Goal: Task Accomplishment & Management: Manage account settings

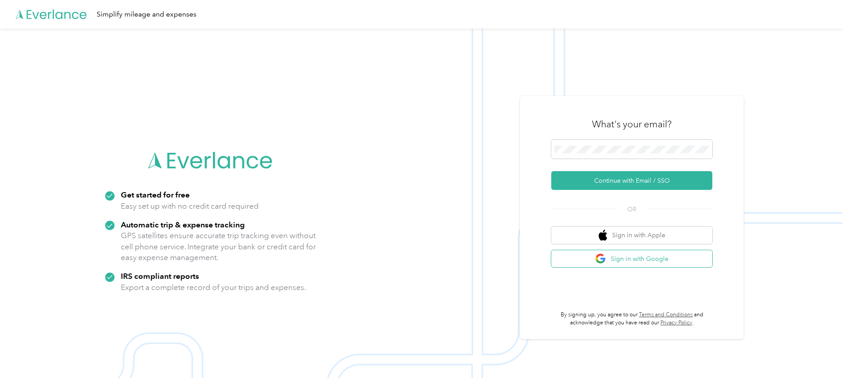
click at [664, 263] on button "Sign in with Google" at bounding box center [631, 258] width 161 height 17
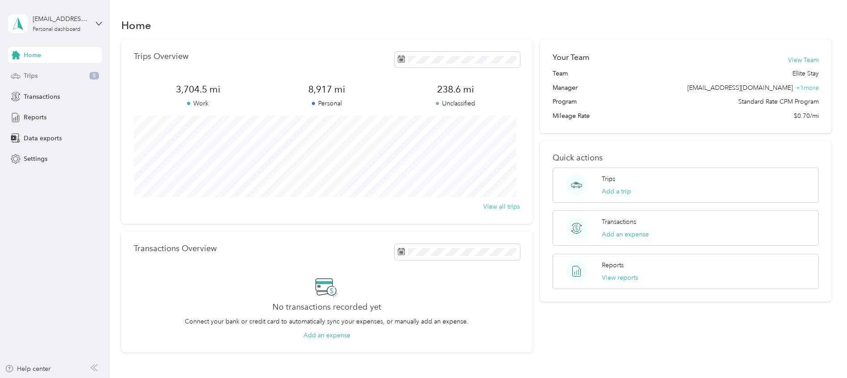
click at [18, 77] on icon at bounding box center [16, 76] width 10 height 10
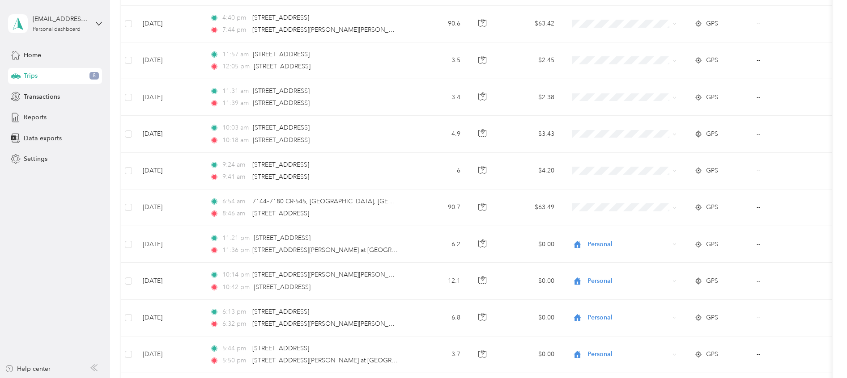
scroll to position [220, 0]
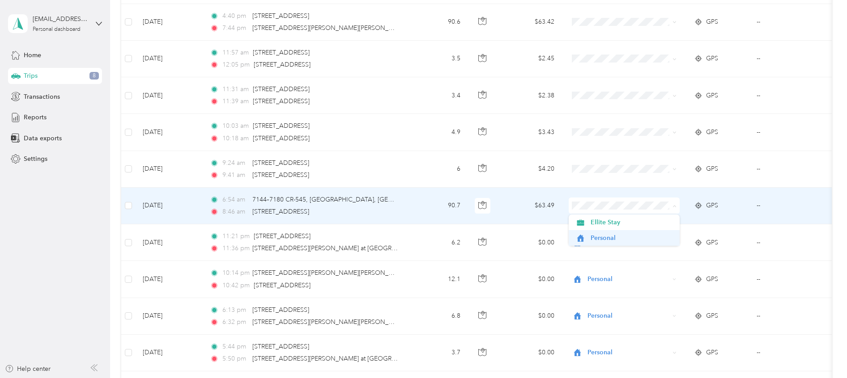
click at [626, 235] on span "Personal" at bounding box center [631, 237] width 83 height 9
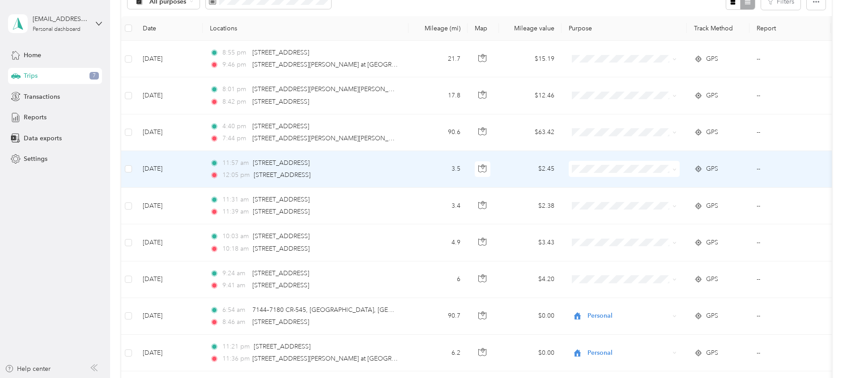
scroll to position [110, 0]
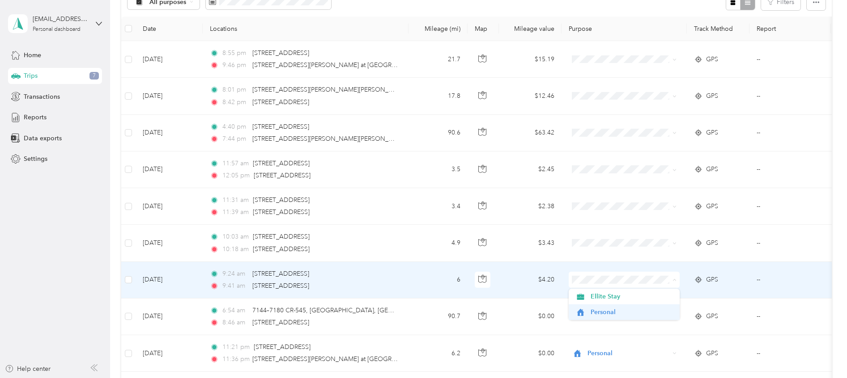
click at [625, 318] on li "Personal" at bounding box center [623, 313] width 111 height 16
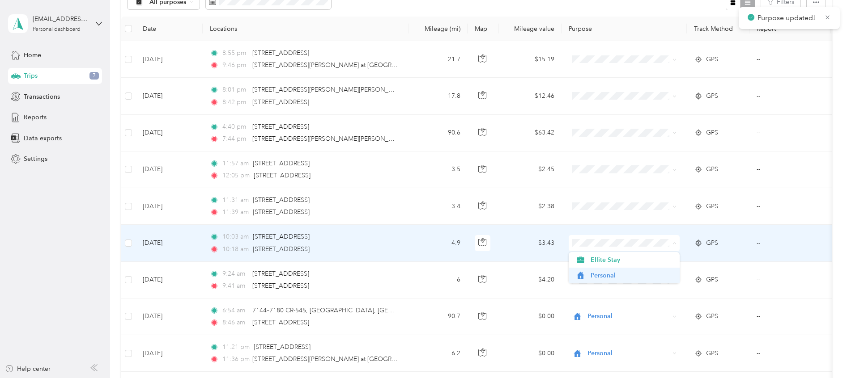
click at [615, 280] on span "Personal" at bounding box center [631, 275] width 83 height 9
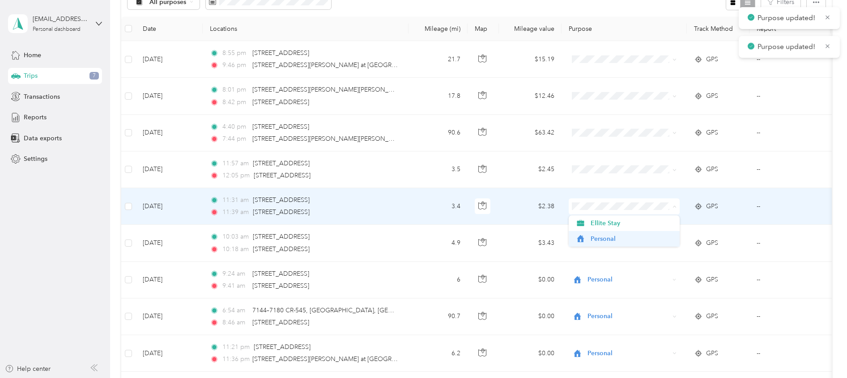
click at [612, 242] on span "Personal" at bounding box center [631, 238] width 83 height 9
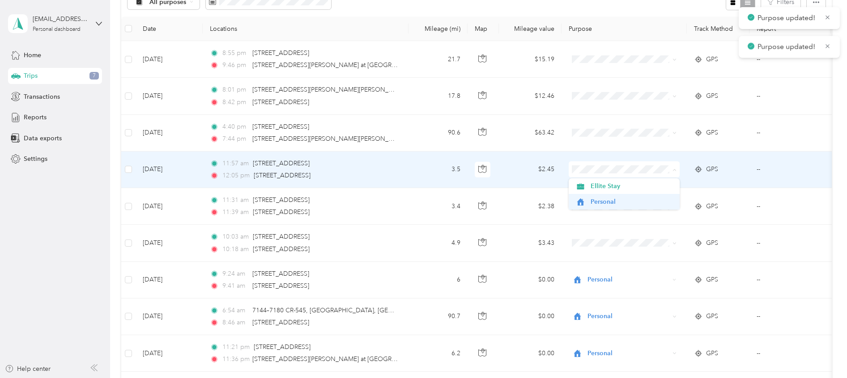
click at [635, 203] on span "Personal" at bounding box center [631, 201] width 83 height 9
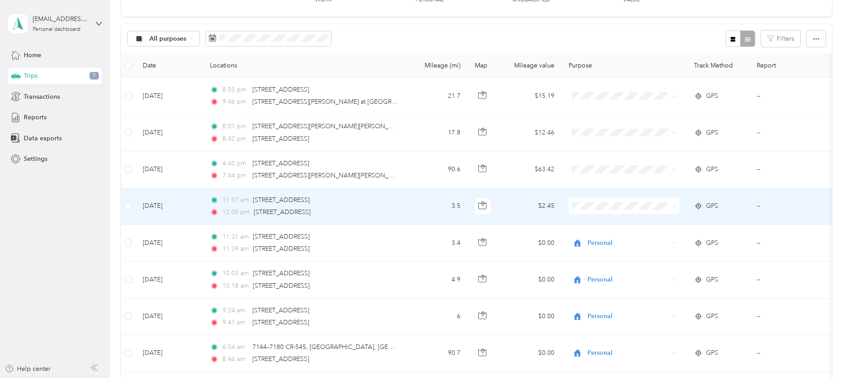
scroll to position [68, 0]
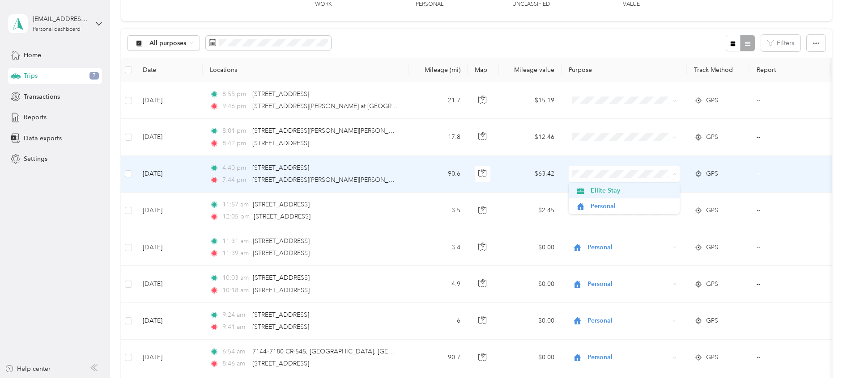
click at [628, 191] on span "Ellite Stay" at bounding box center [631, 190] width 83 height 9
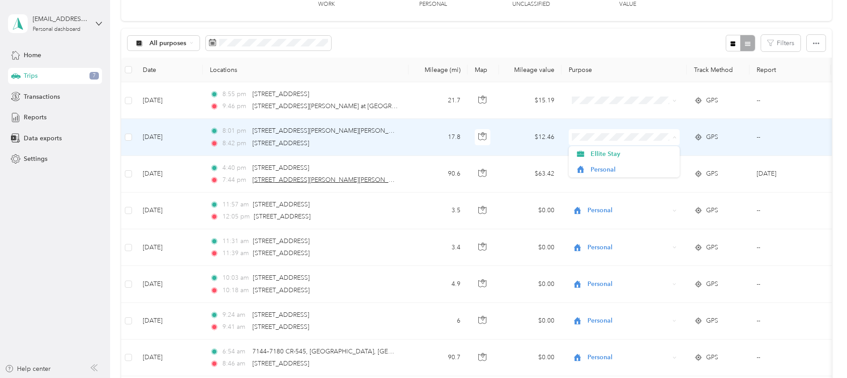
click at [279, 180] on span "[STREET_ADDRESS][PERSON_NAME][PERSON_NAME]" at bounding box center [330, 180] width 156 height 8
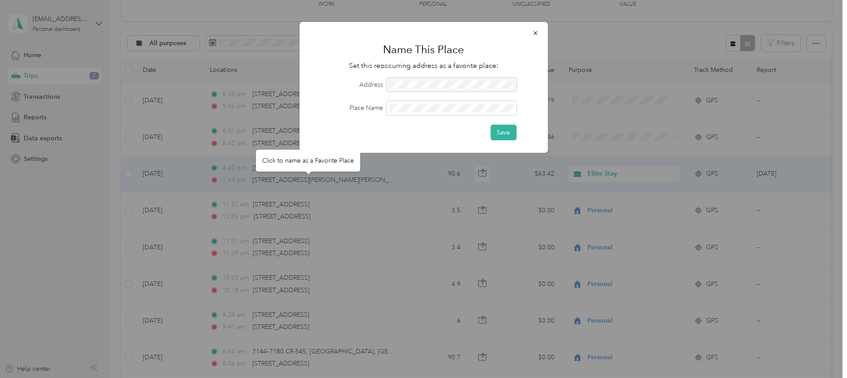
click at [414, 179] on div at bounding box center [423, 189] width 847 height 378
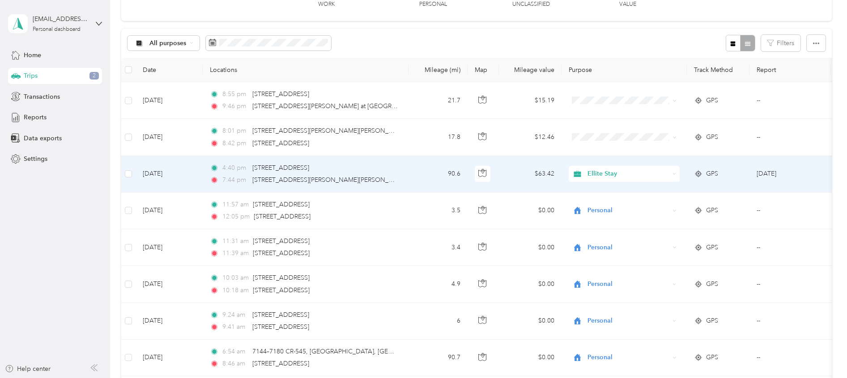
click at [631, 178] on span "Ellite Stay" at bounding box center [628, 174] width 82 height 10
click at [627, 209] on span "Personal" at bounding box center [631, 206] width 83 height 9
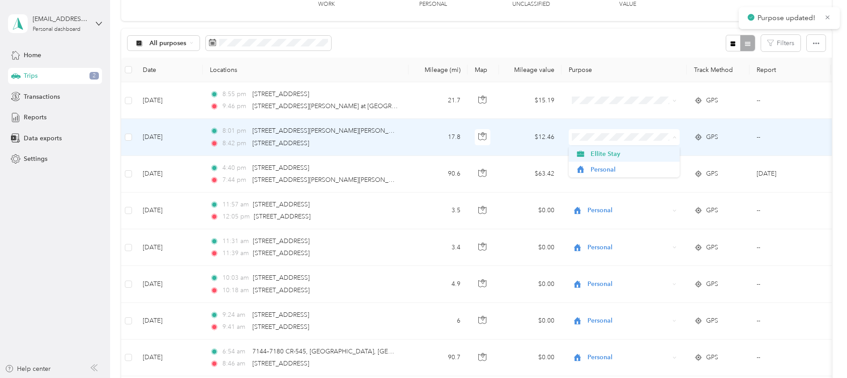
click at [601, 152] on span "Ellite Stay" at bounding box center [631, 153] width 83 height 9
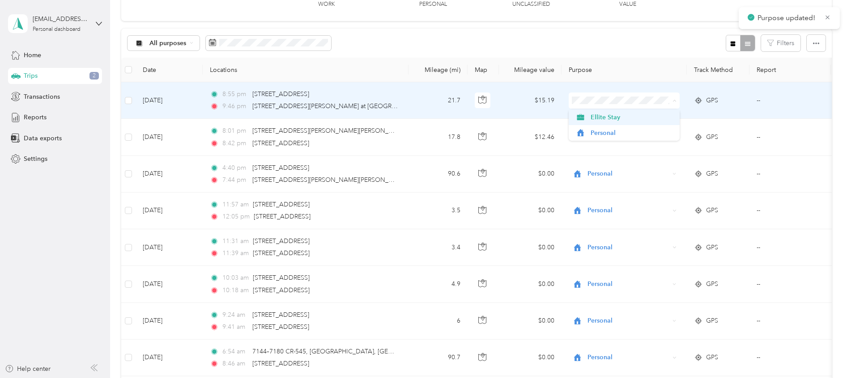
click at [598, 117] on span "Ellite Stay" at bounding box center [631, 117] width 83 height 9
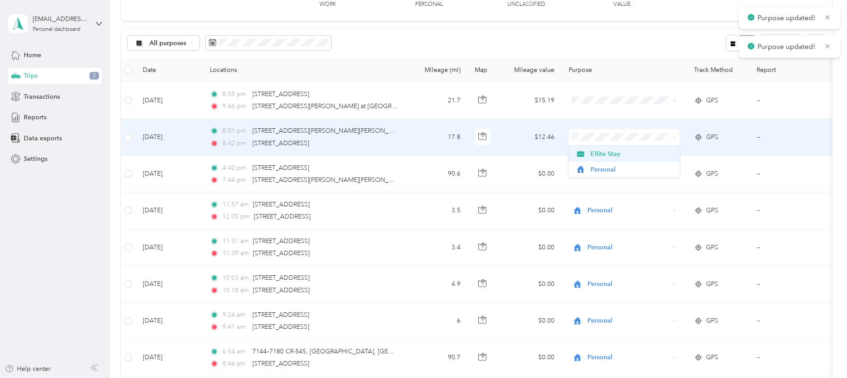
click at [608, 154] on span "Ellite Stay" at bounding box center [631, 153] width 83 height 9
